Goal: Transaction & Acquisition: Subscribe to service/newsletter

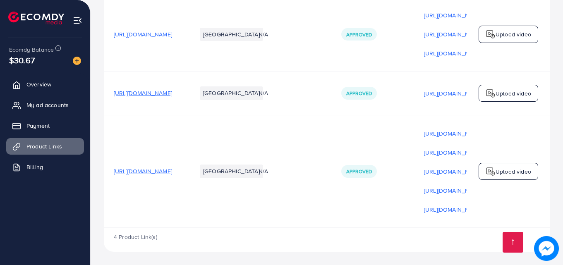
scroll to position [0, 209]
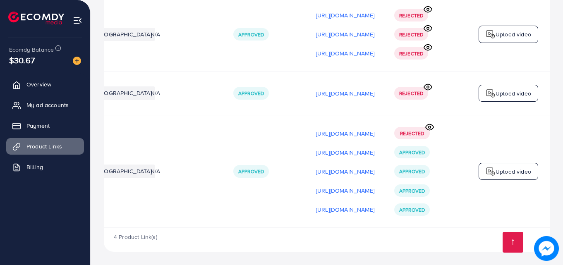
click at [498, 177] on div "Upload video" at bounding box center [509, 171] width 60 height 17
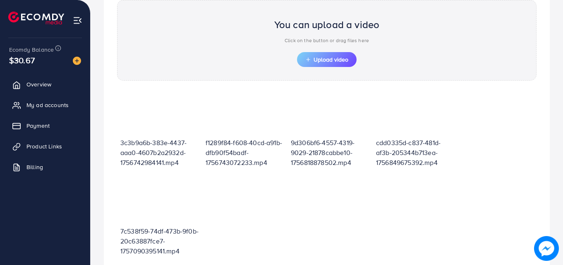
scroll to position [110, 0]
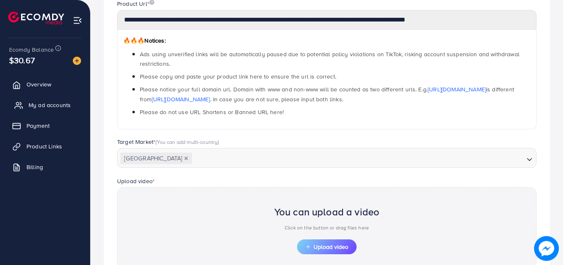
click at [42, 107] on span "My ad accounts" at bounding box center [50, 105] width 42 height 8
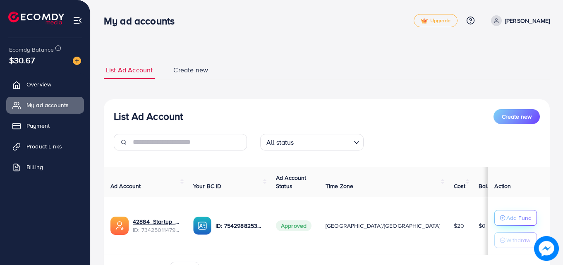
click at [500, 215] on icon "button" at bounding box center [503, 218] width 6 height 6
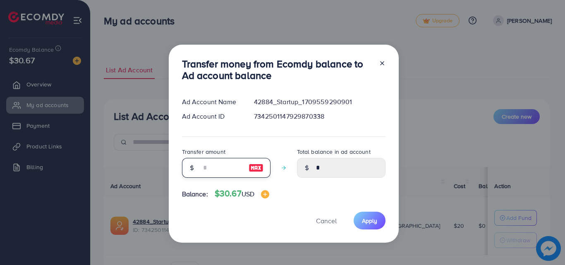
click at [225, 162] on input "number" at bounding box center [221, 168] width 41 height 20
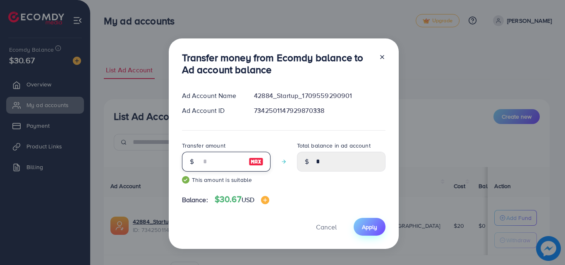
type input "**"
click at [369, 227] on span "Apply" at bounding box center [369, 227] width 15 height 8
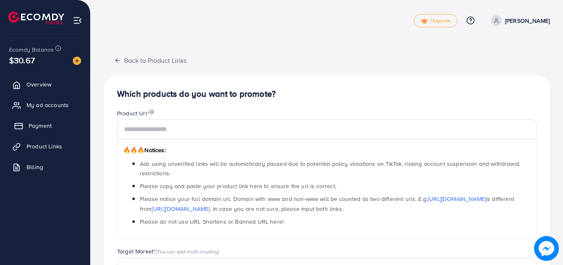
click at [53, 125] on link "Payment" at bounding box center [45, 125] width 78 height 17
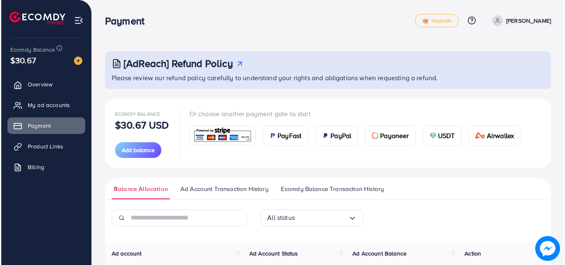
scroll to position [92, 0]
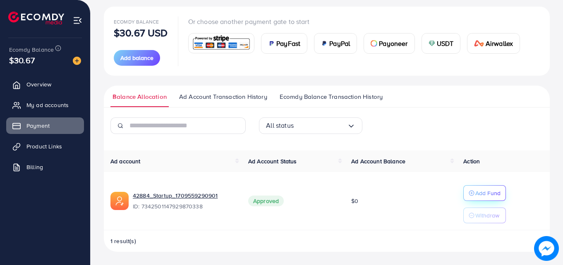
click at [476, 193] on p "Add Fund" at bounding box center [487, 193] width 25 height 10
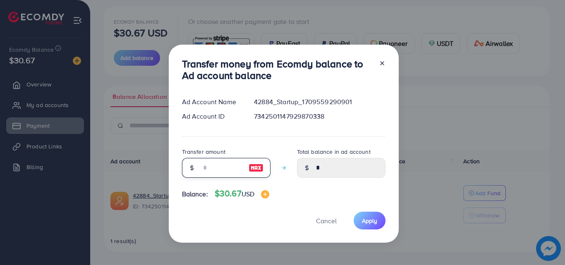
click at [237, 171] on input "number" at bounding box center [221, 168] width 41 height 20
type input "*"
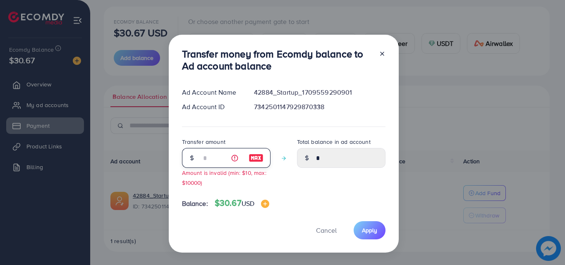
type input "****"
type input "**"
type input "*****"
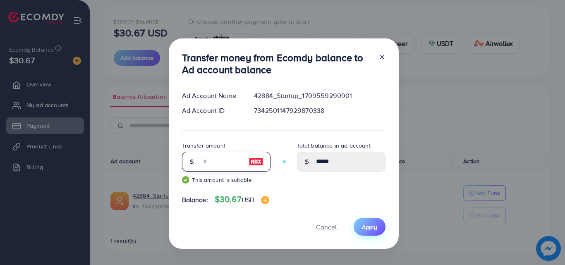
type input "**"
click at [366, 227] on span "Apply" at bounding box center [369, 227] width 15 height 8
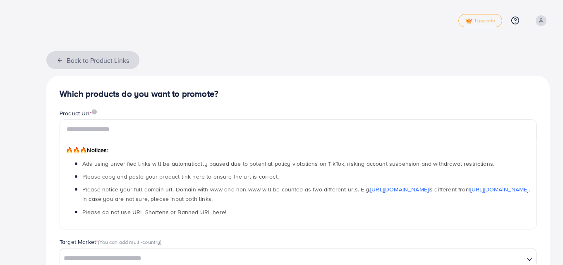
click at [57, 56] on button "Back to Product Links" at bounding box center [92, 60] width 93 height 18
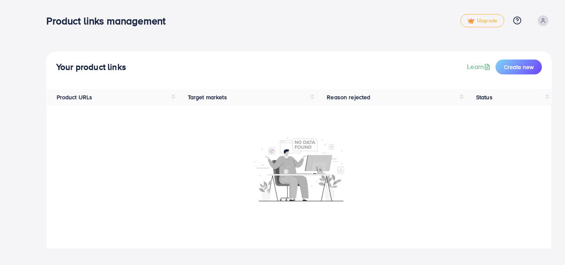
click at [542, 20] on icon at bounding box center [543, 21] width 6 height 6
click at [501, 45] on span "Profile" at bounding box center [500, 49] width 19 height 10
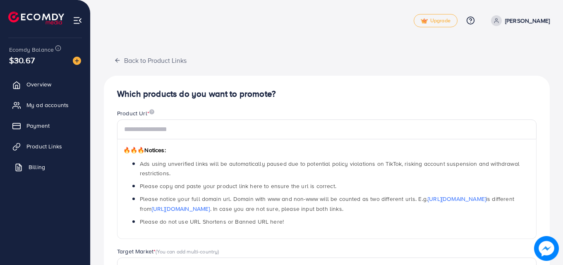
click at [45, 162] on link "Billing" at bounding box center [45, 167] width 78 height 17
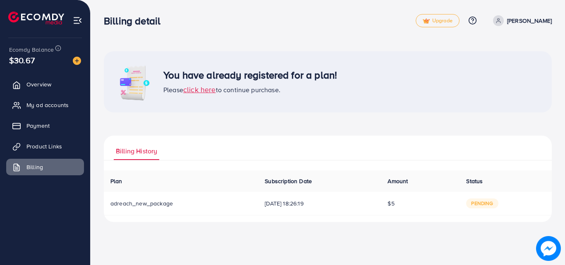
drag, startPoint x: 479, startPoint y: 206, endPoint x: 237, endPoint y: 206, distance: 242.0
click at [237, 206] on tr "adreach_new_package [DATE] 18:26:19 $5 pending" at bounding box center [328, 204] width 448 height 24
click at [106, 213] on td "adreach_new_package" at bounding box center [181, 204] width 154 height 24
click at [43, 124] on span "Payment" at bounding box center [40, 126] width 23 height 8
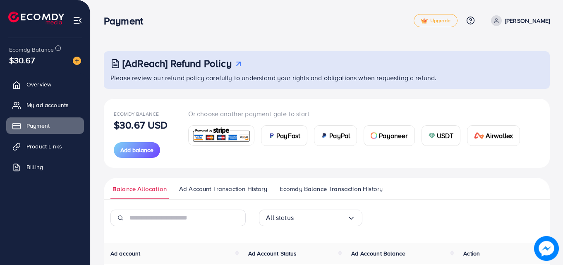
scroll to position [92, 0]
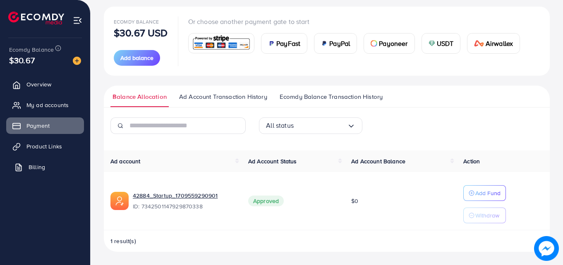
click at [42, 168] on span "Billing" at bounding box center [37, 167] width 17 height 8
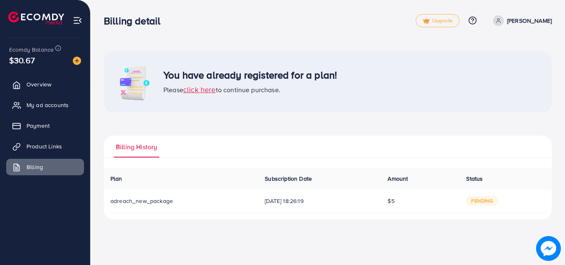
drag, startPoint x: 565, startPoint y: 123, endPoint x: 565, endPoint y: 204, distance: 80.2
click at [563, 204] on div "You have already registered for a plan! Please click here to continue purchase.…" at bounding box center [328, 116] width 474 height 233
click at [258, 196] on td "[DATE] 18:26:19" at bounding box center [319, 201] width 123 height 24
click at [299, 215] on div "Plan Subscription Date Amount Status Download Invoice adreach_new_package [DATE…" at bounding box center [328, 194] width 448 height 52
click at [205, 91] on span "click here" at bounding box center [199, 89] width 33 height 10
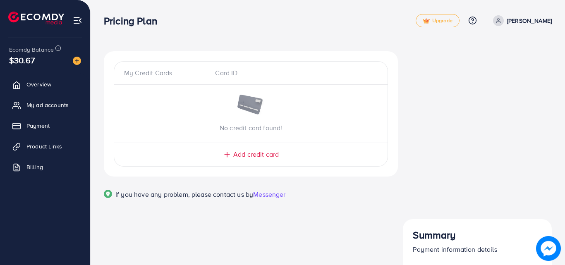
click at [240, 158] on span "Add credit card" at bounding box center [255, 155] width 45 height 10
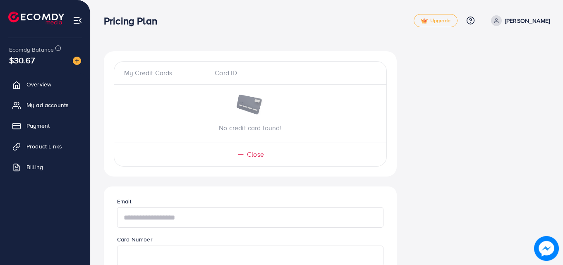
click at [189, 213] on input "text" at bounding box center [250, 217] width 266 height 21
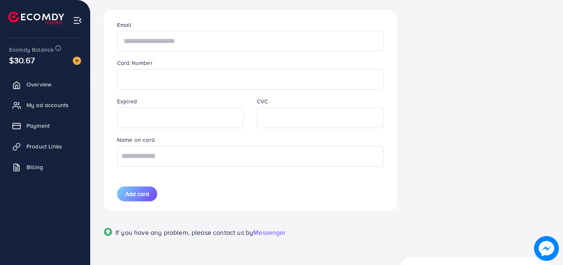
scroll to position [180, 0]
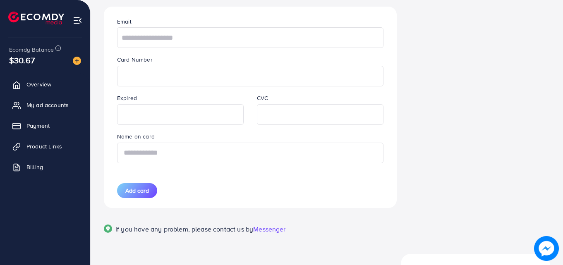
click at [143, 154] on input "text" at bounding box center [250, 153] width 266 height 21
type input "**********"
click at [163, 41] on input "text" at bounding box center [250, 37] width 266 height 21
click at [149, 188] on button "Add card" at bounding box center [137, 190] width 40 height 15
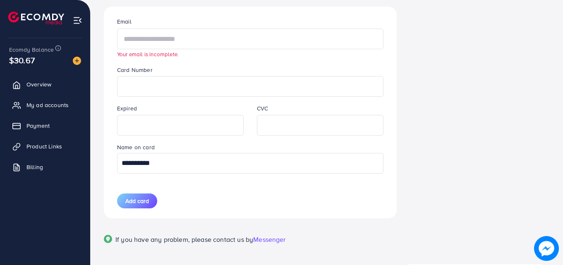
click at [155, 37] on input "text" at bounding box center [250, 39] width 266 height 21
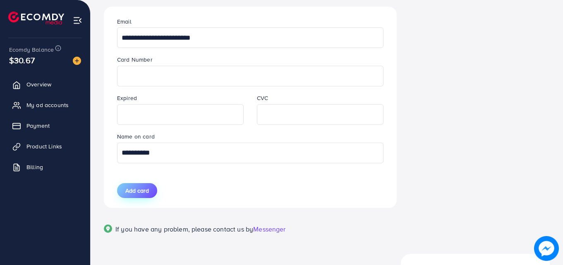
type input "**********"
click at [146, 194] on span "Add card" at bounding box center [137, 191] width 24 height 8
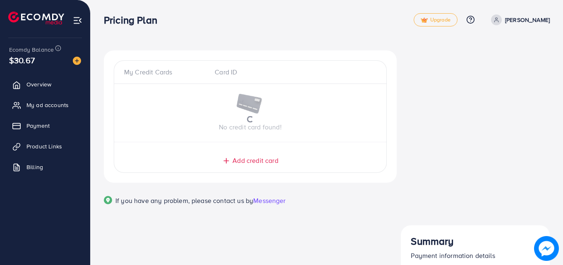
scroll to position [0, 0]
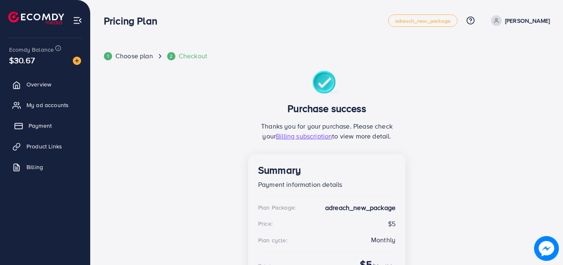
click at [40, 130] on link "Payment" at bounding box center [45, 125] width 78 height 17
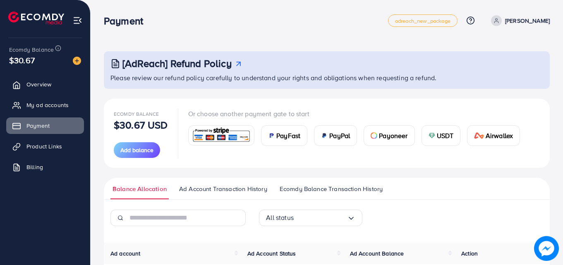
scroll to position [99, 0]
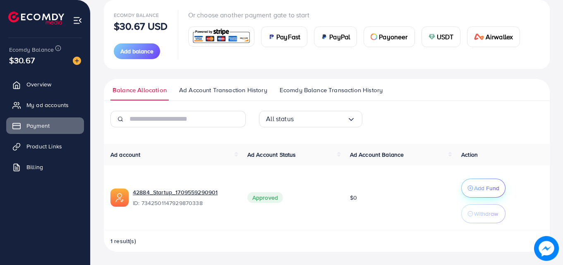
click at [482, 191] on p "Add Fund" at bounding box center [486, 188] width 25 height 10
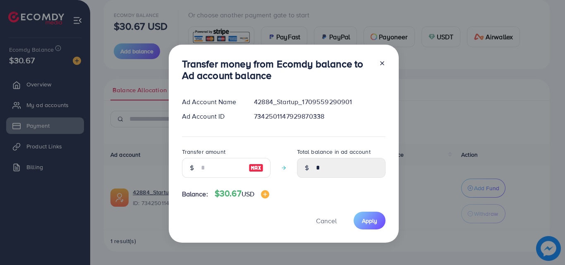
drag, startPoint x: 206, startPoint y: 157, endPoint x: 208, endPoint y: 163, distance: 6.1
click at [208, 163] on div "Transfer amount" at bounding box center [226, 162] width 89 height 31
click at [208, 163] on input "number" at bounding box center [221, 168] width 41 height 20
type input "*"
type input "****"
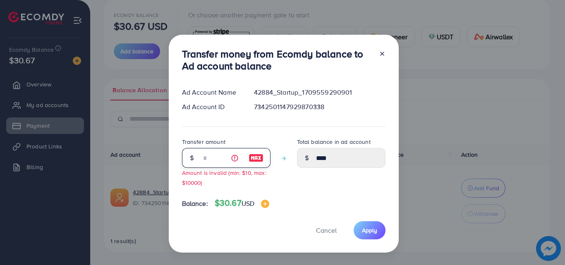
type input "**"
type input "*****"
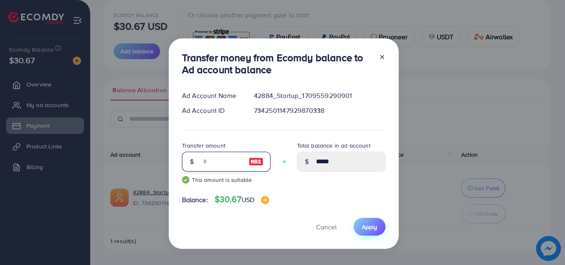
type input "**"
click at [368, 236] on button "Apply" at bounding box center [370, 227] width 32 height 18
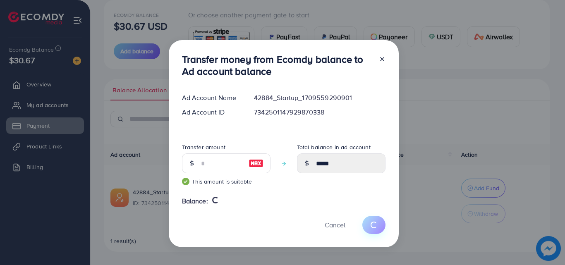
type input "*"
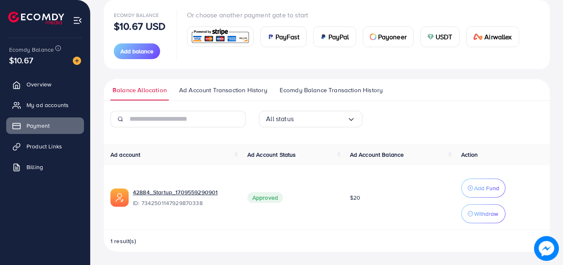
scroll to position [0, 0]
